Goal: Information Seeking & Learning: Learn about a topic

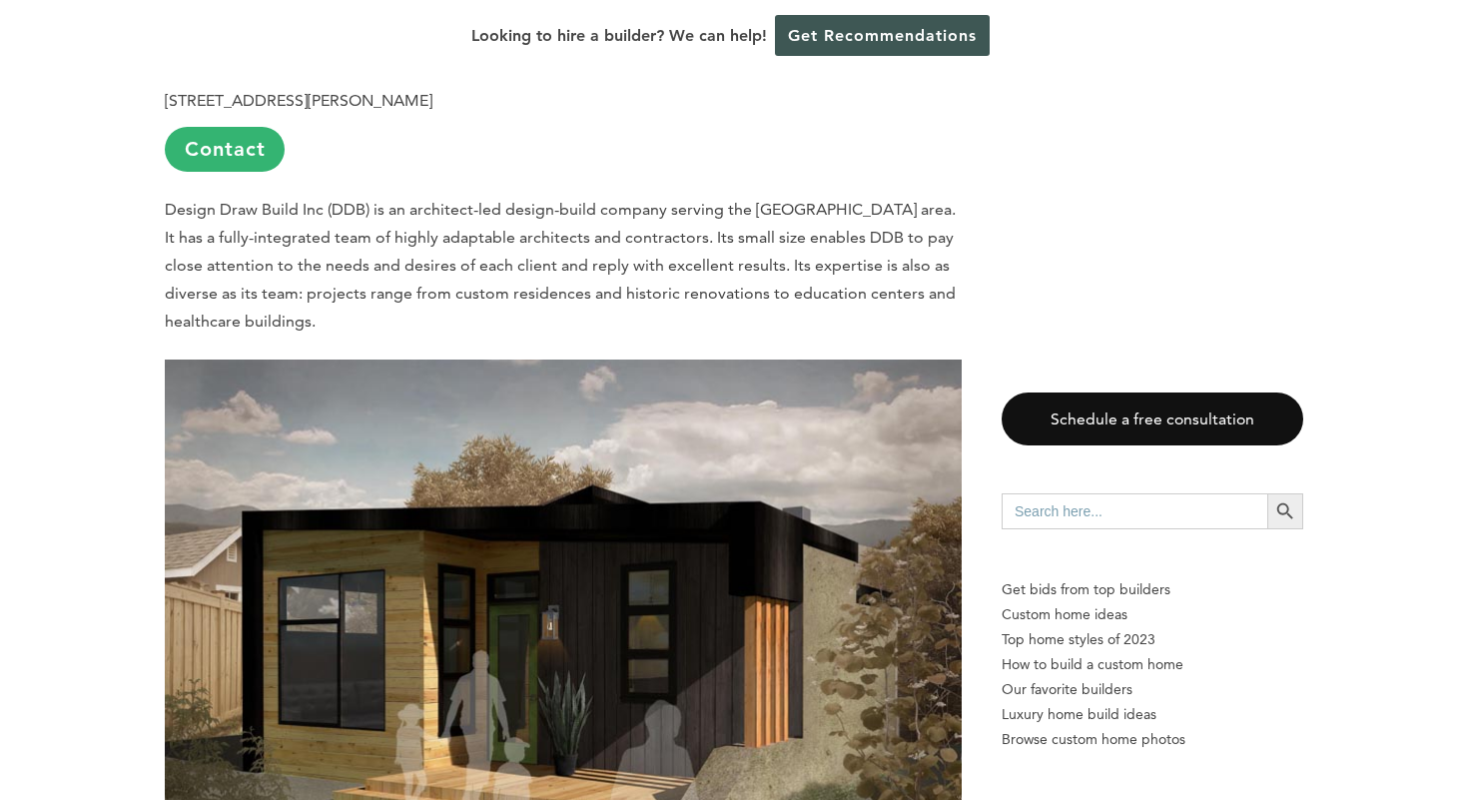
scroll to position [2885, 0]
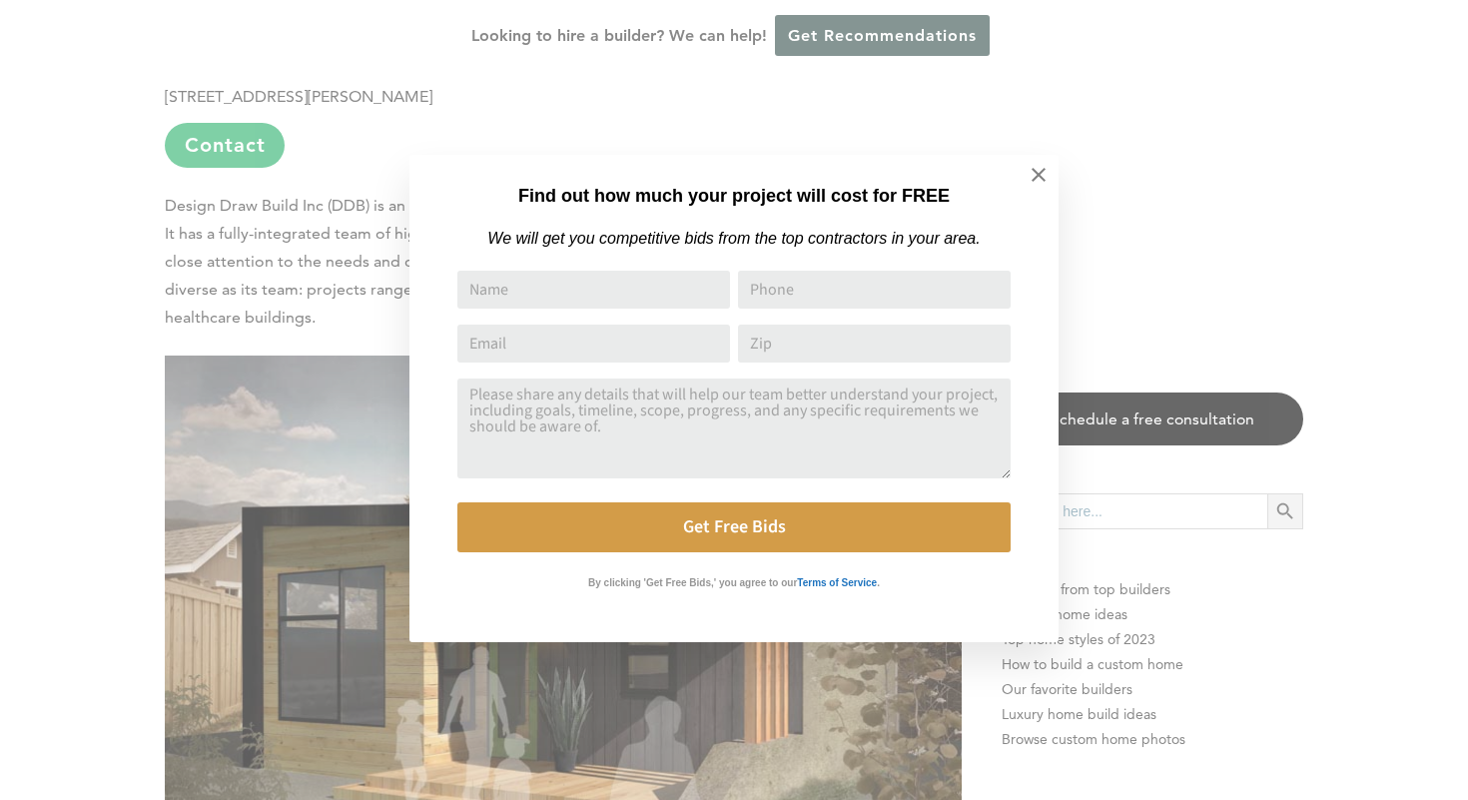
click at [1467, 370] on div "Find out how much your project will cost for FREE We will get you competitive b…" at bounding box center [734, 400] width 1468 height 800
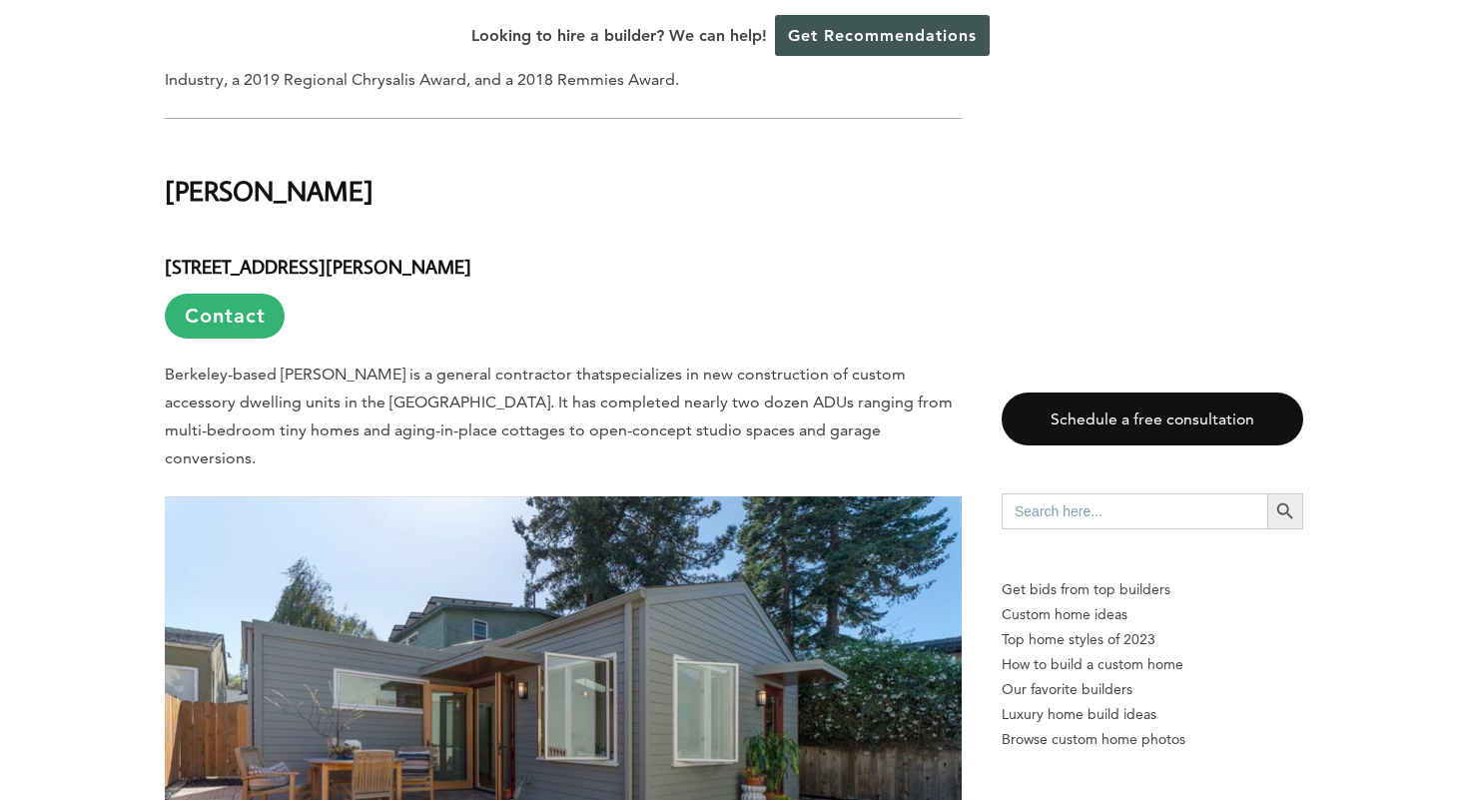
scroll to position [5290, 0]
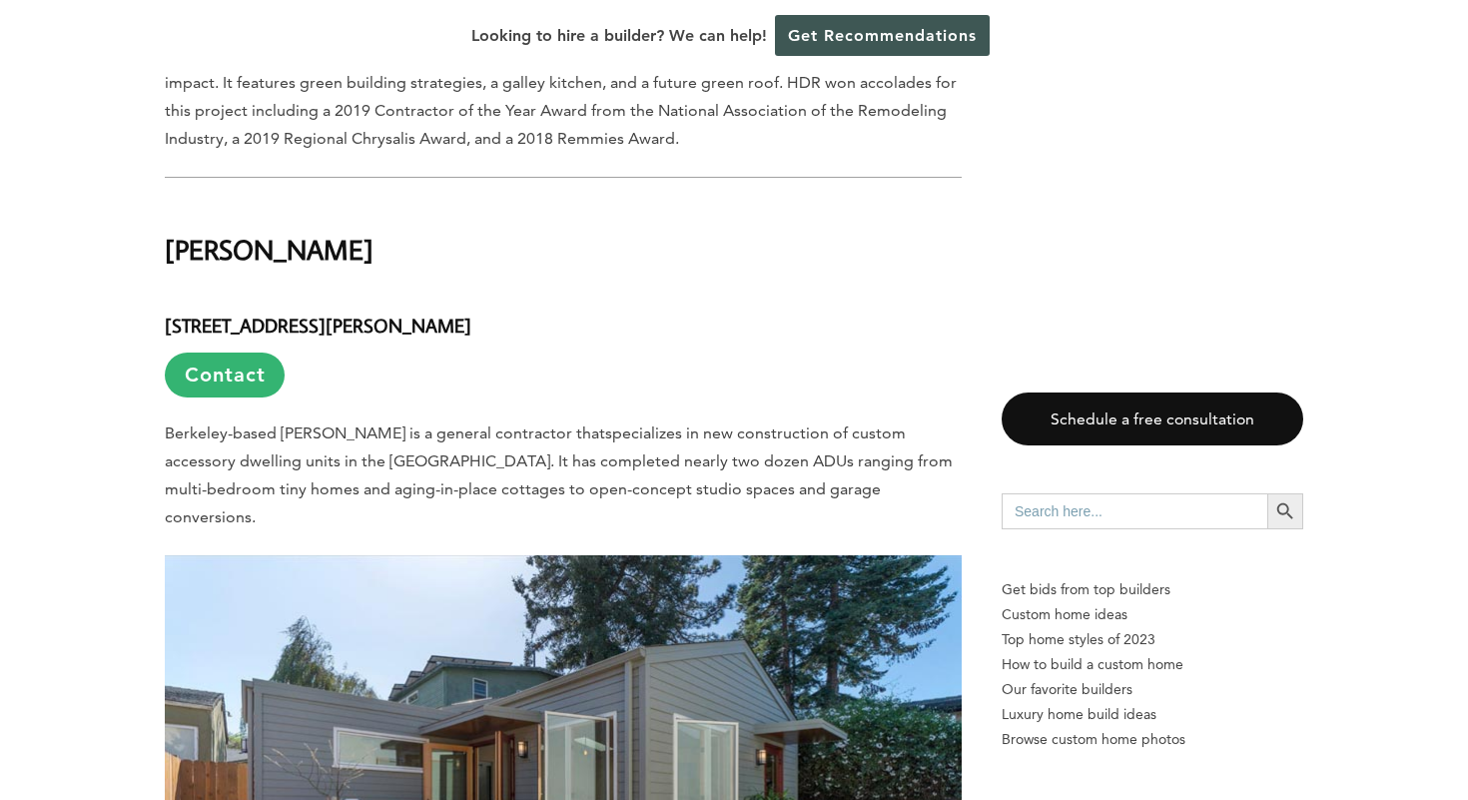
click at [273, 232] on b "[PERSON_NAME]" at bounding box center [269, 249] width 209 height 35
click at [269, 232] on b "[PERSON_NAME]" at bounding box center [269, 249] width 209 height 35
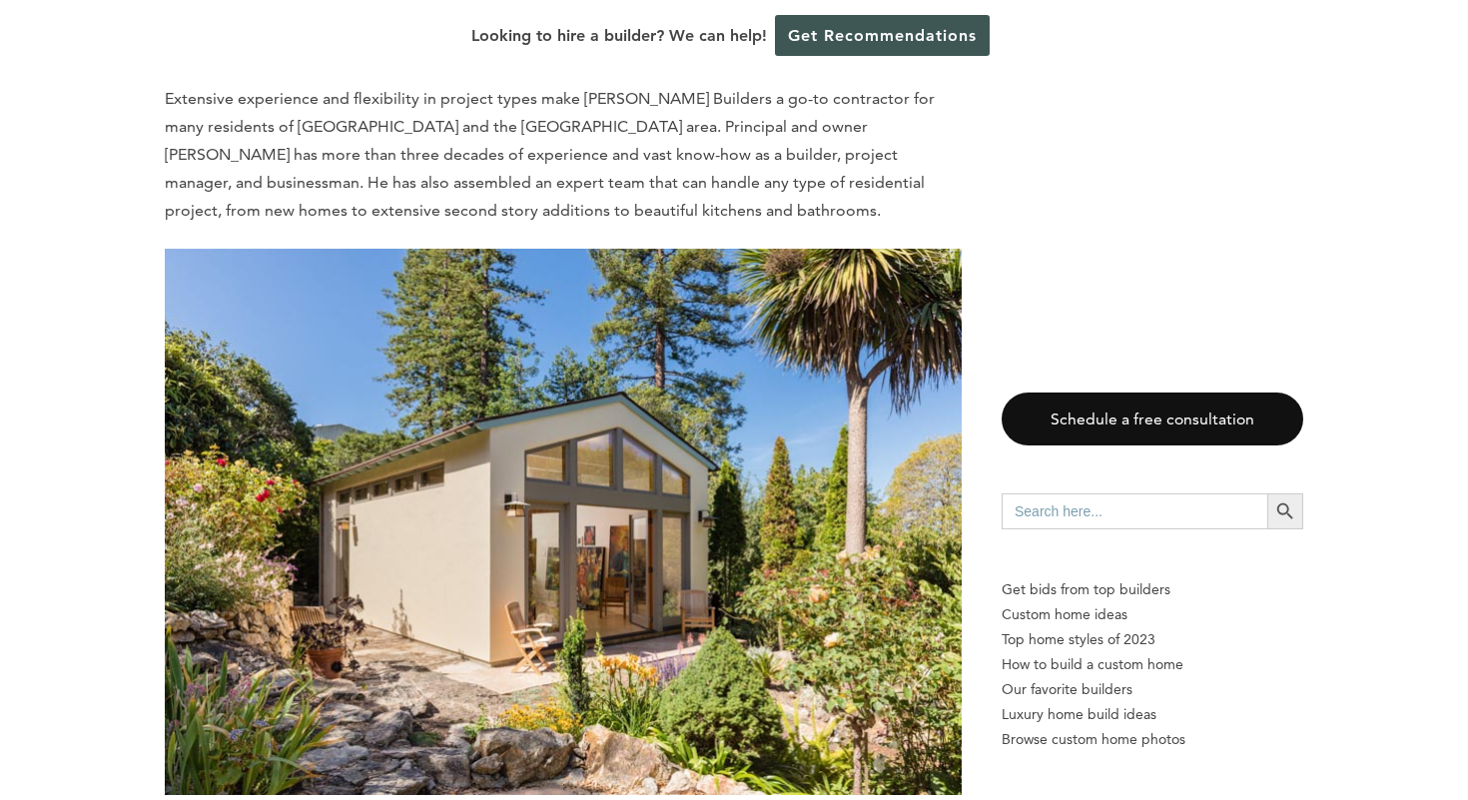
scroll to position [6486, 0]
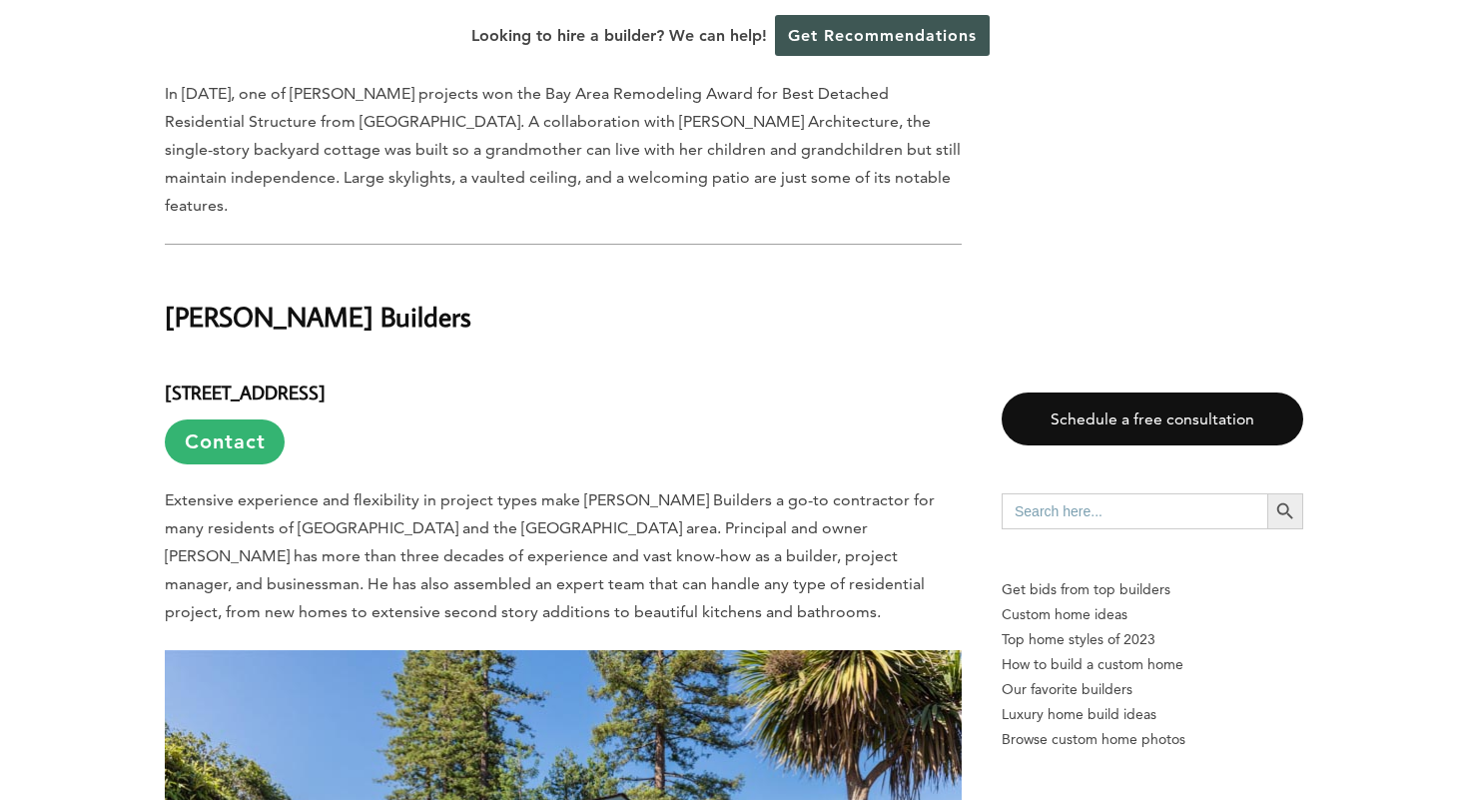
click at [281, 299] on b "[PERSON_NAME] Builders" at bounding box center [318, 316] width 306 height 35
click at [280, 299] on b "[PERSON_NAME] Builders" at bounding box center [318, 316] width 306 height 35
click at [278, 299] on b "[PERSON_NAME] Builders" at bounding box center [318, 316] width 306 height 35
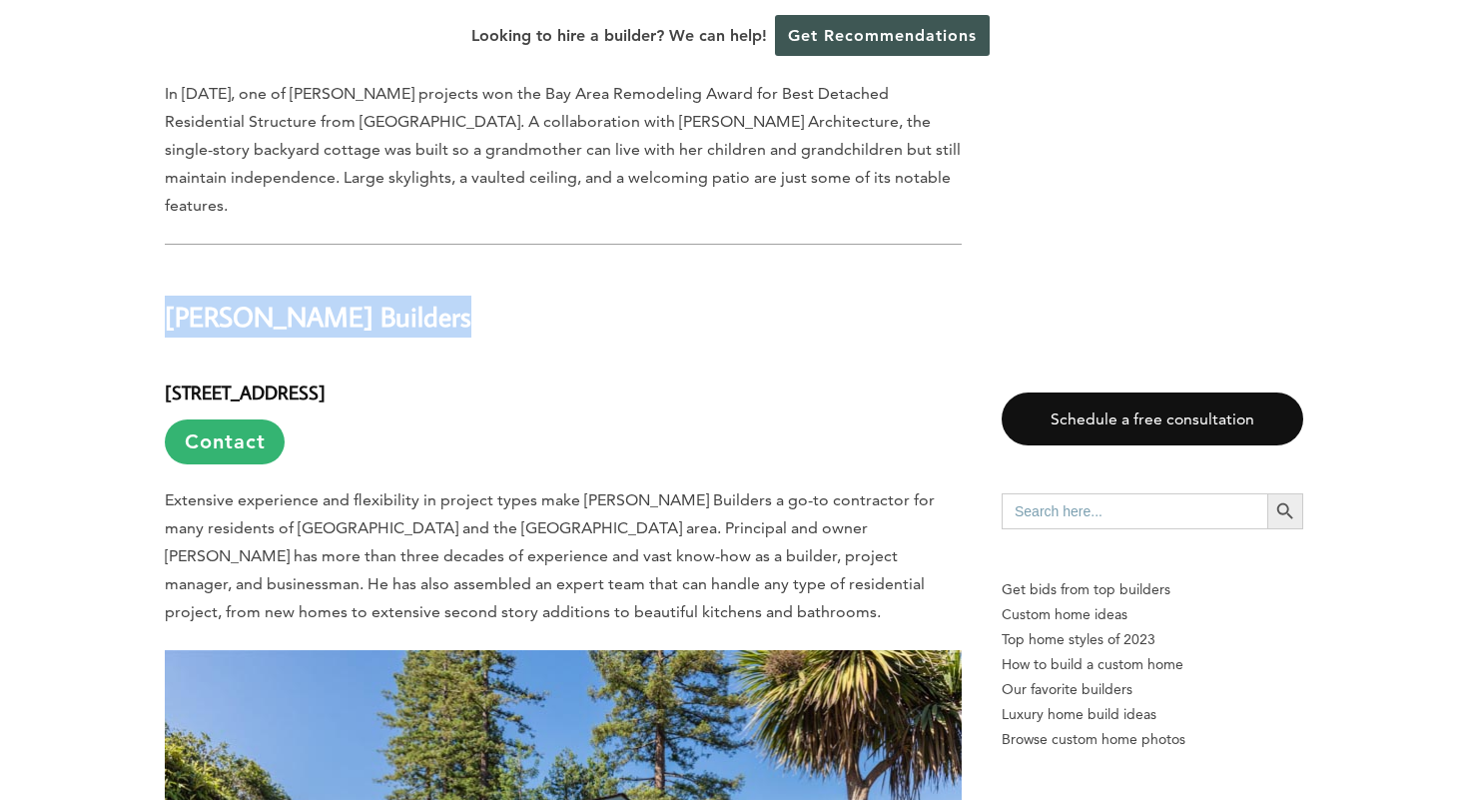
click at [278, 299] on b "[PERSON_NAME] Builders" at bounding box center [318, 316] width 306 height 35
copy div "[PERSON_NAME] Builders"
